Goal: Transaction & Acquisition: Purchase product/service

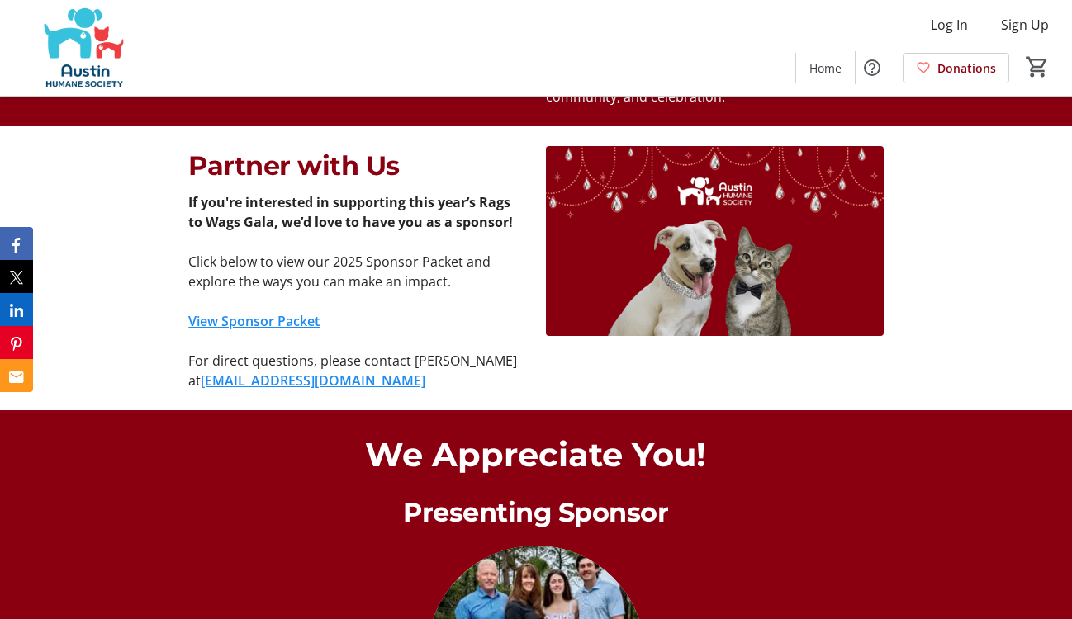
scroll to position [1133, 0]
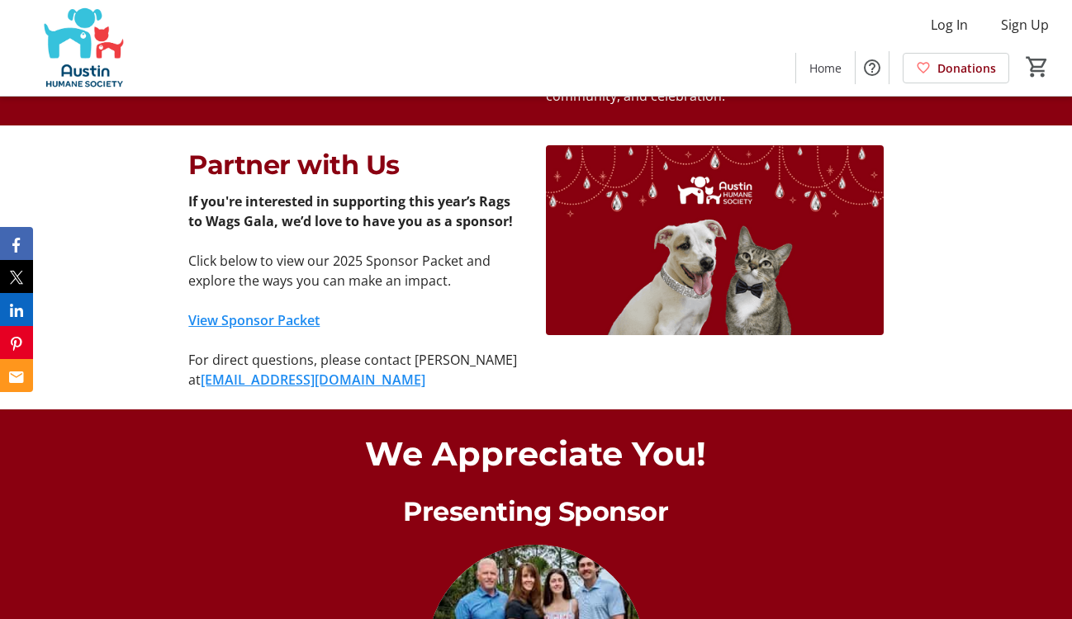
click at [237, 312] on link "View Sponsor Packet" at bounding box center [253, 320] width 131 height 18
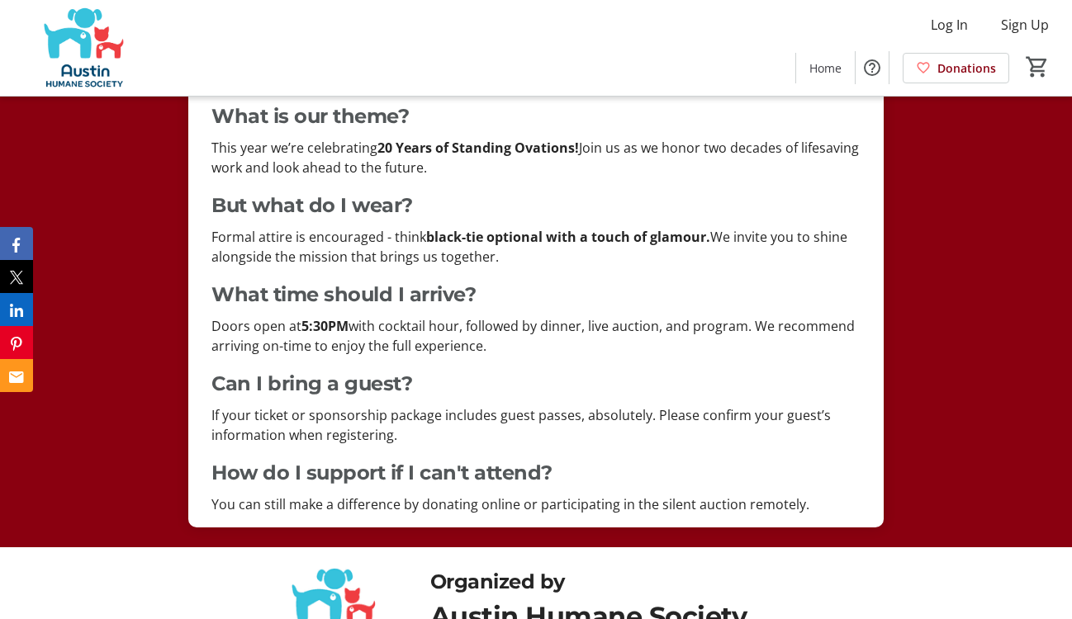
scroll to position [3183, 0]
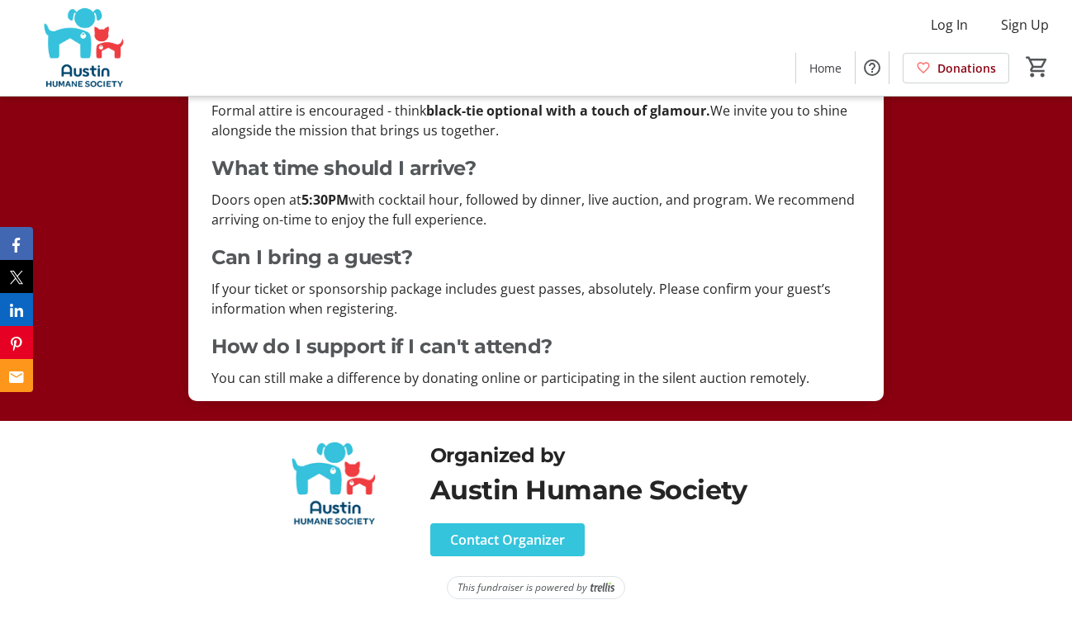
click at [595, 380] on p "You can still make a difference by donating online or participating in the sile…" at bounding box center [535, 378] width 648 height 20
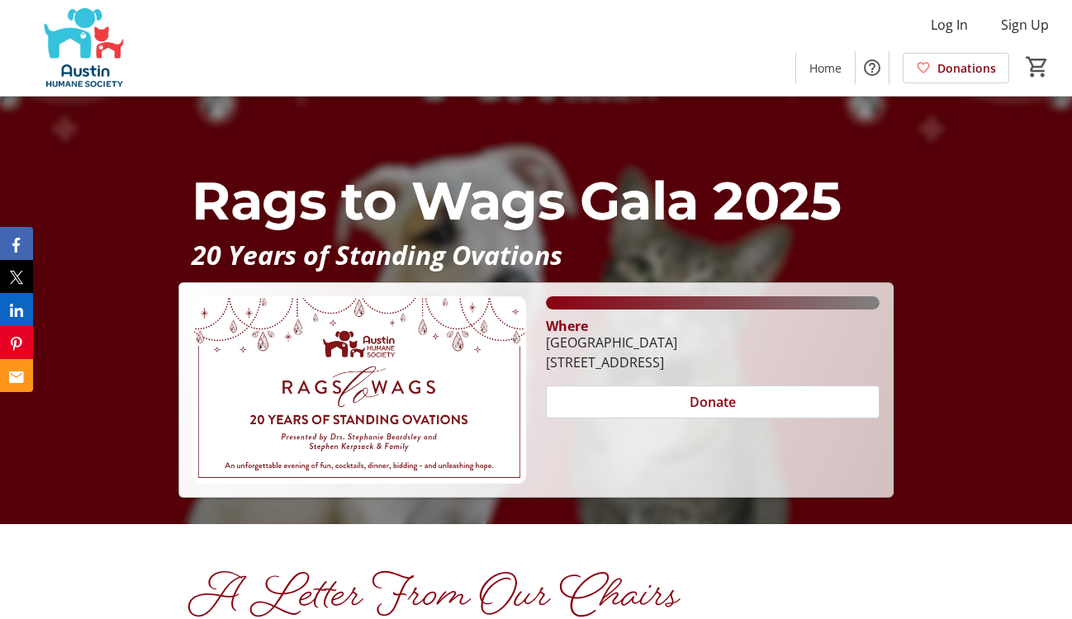
scroll to position [98, 0]
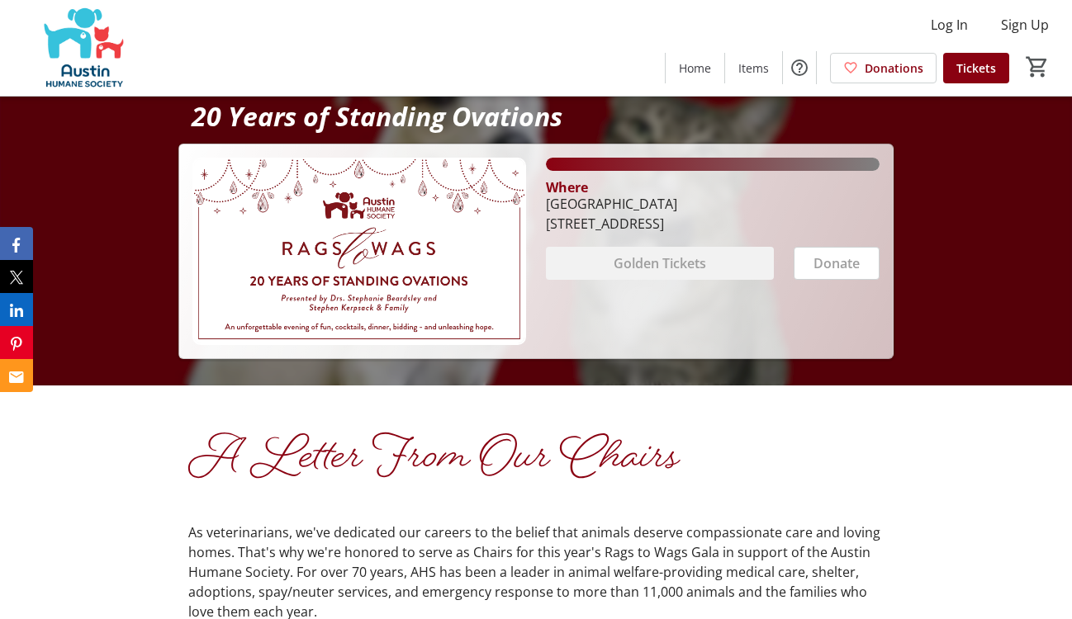
scroll to position [239, 0]
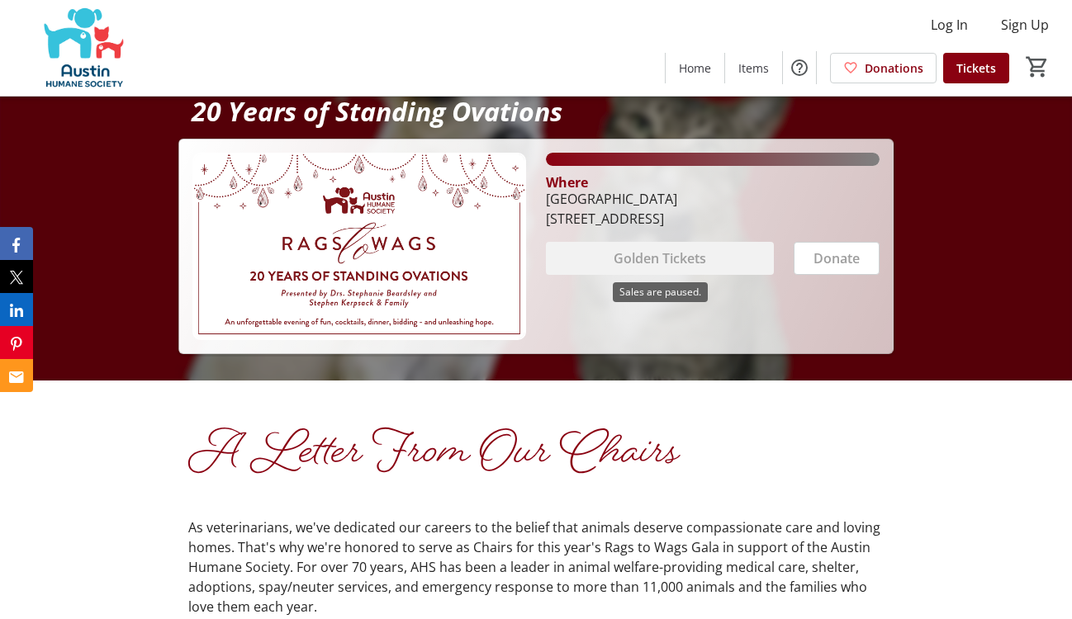
click at [649, 260] on div "Golden Tickets" at bounding box center [660, 258] width 228 height 33
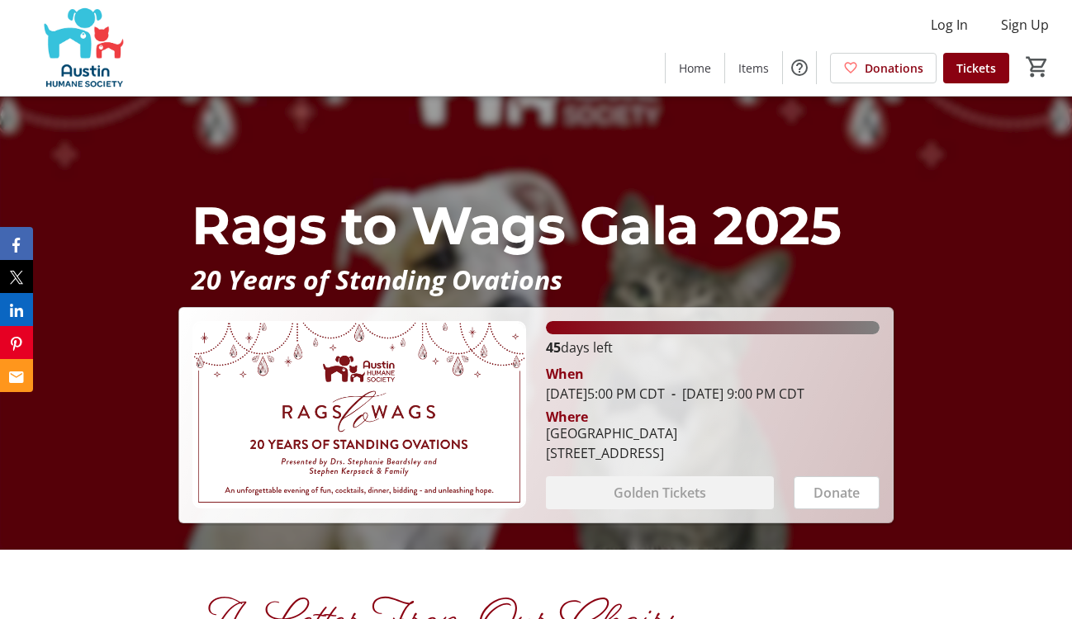
scroll to position [73, 0]
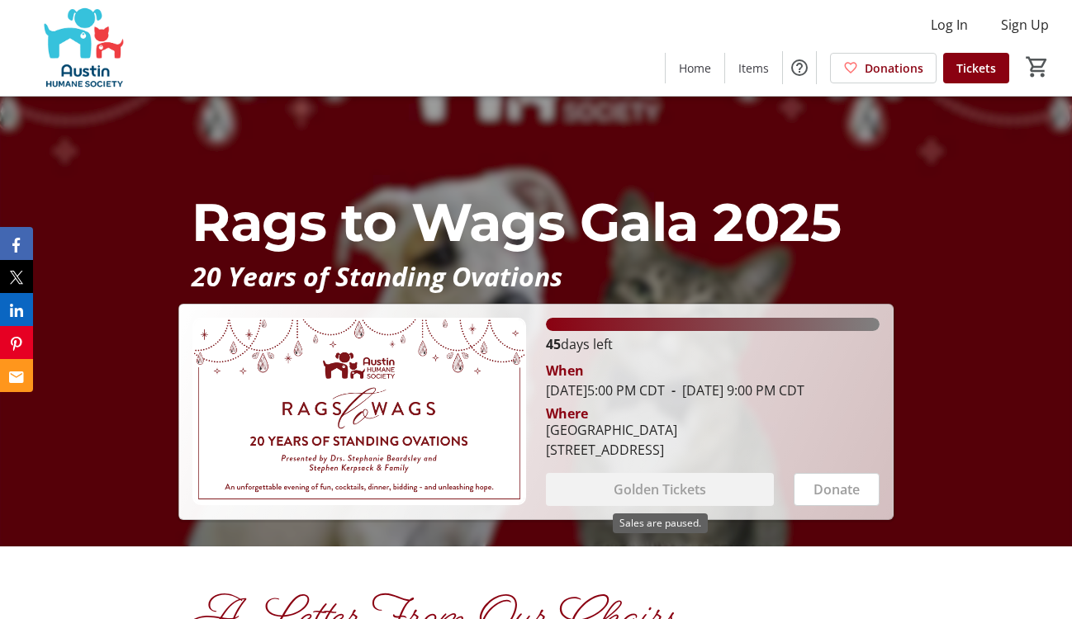
click at [645, 492] on div "Golden Tickets" at bounding box center [660, 489] width 228 height 33
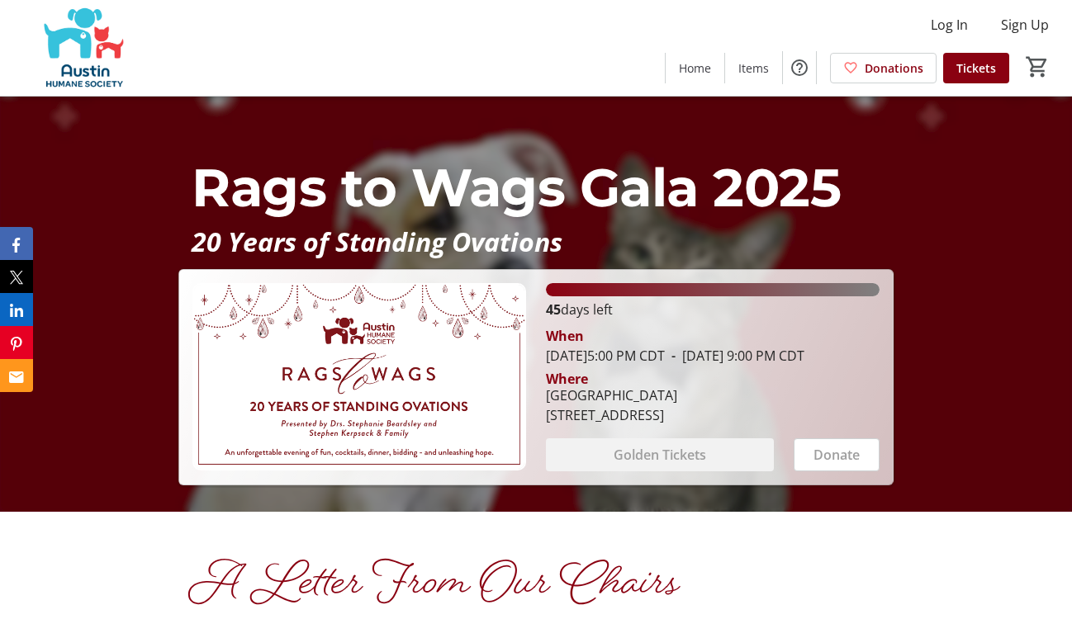
scroll to position [0, 0]
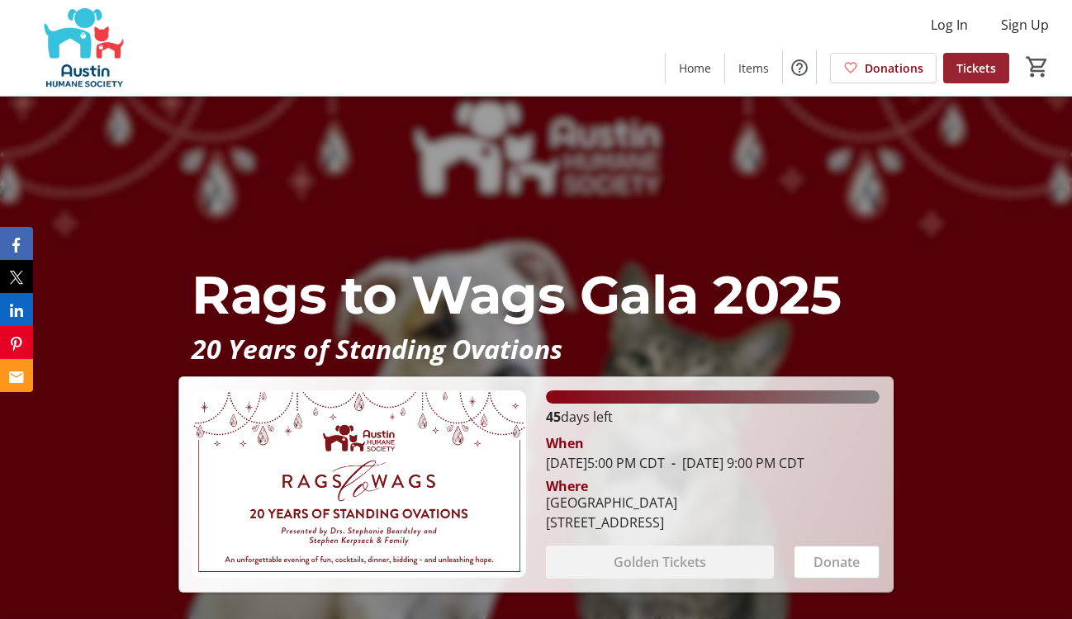
click at [995, 73] on span "Tickets" at bounding box center [976, 67] width 40 height 17
